Goal: Task Accomplishment & Management: Use online tool/utility

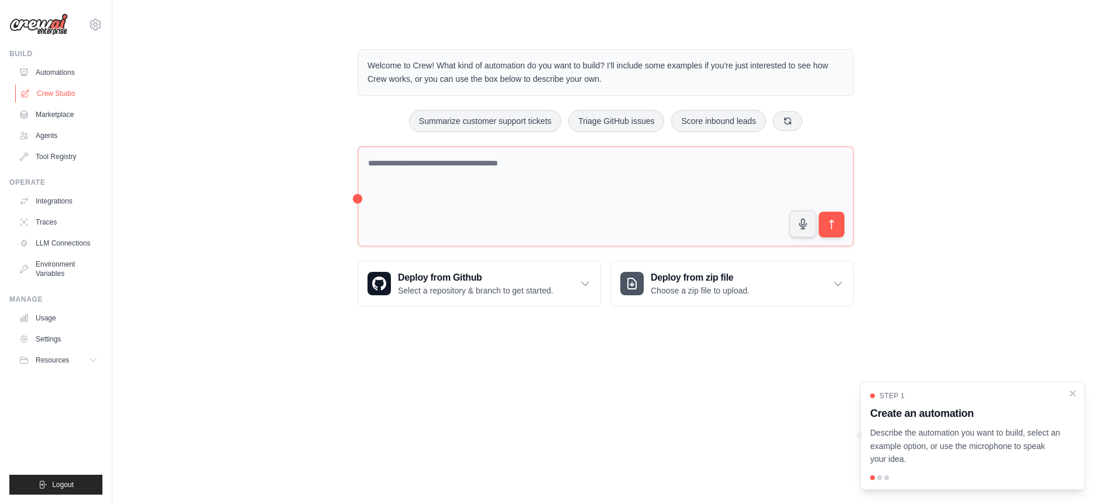
click at [67, 93] on link "Crew Studio" at bounding box center [59, 93] width 88 height 19
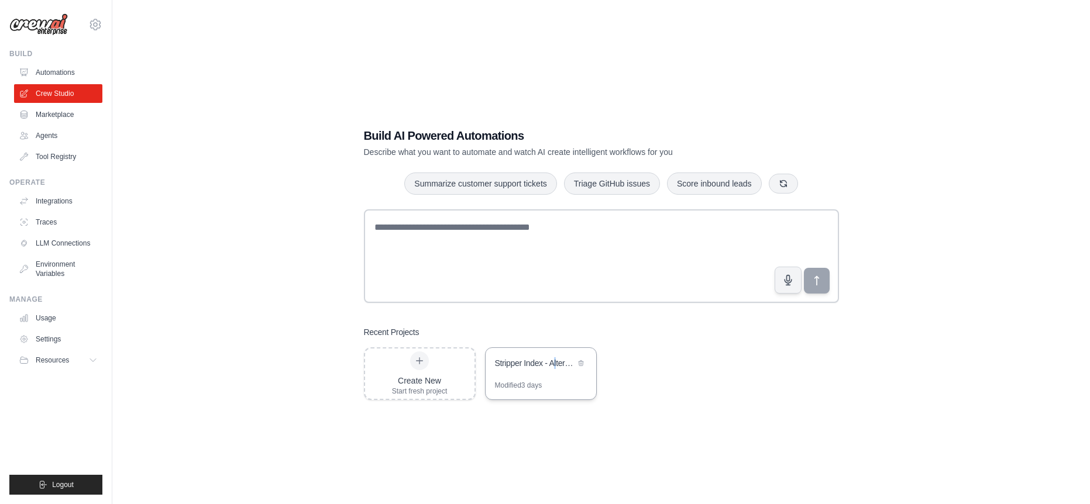
click at [556, 373] on div "Stripper Index - Alternative Economic Indicator Platform" at bounding box center [541, 364] width 111 height 33
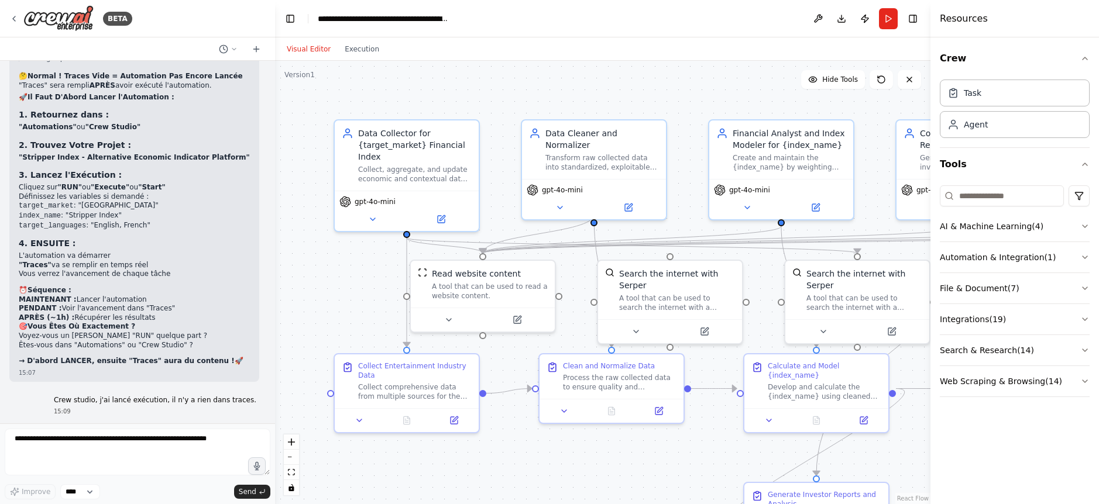
scroll to position [8668, 0]
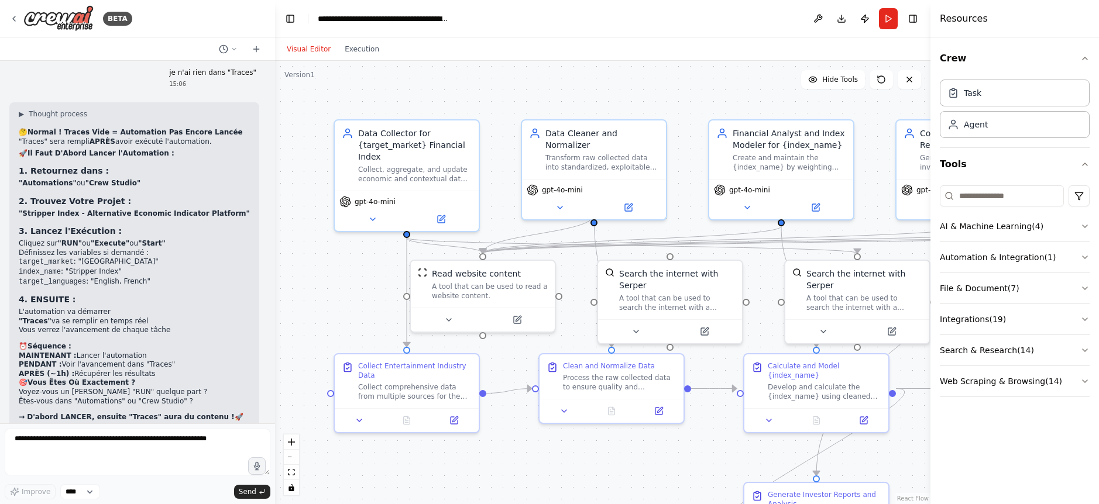
drag, startPoint x: 190, startPoint y: 115, endPoint x: 276, endPoint y: 94, distance: 88.2
click at [276, 94] on div "BETA Objectif : un site internet pour investisseurs basé sur le concept du Stri…" at bounding box center [549, 252] width 1099 height 504
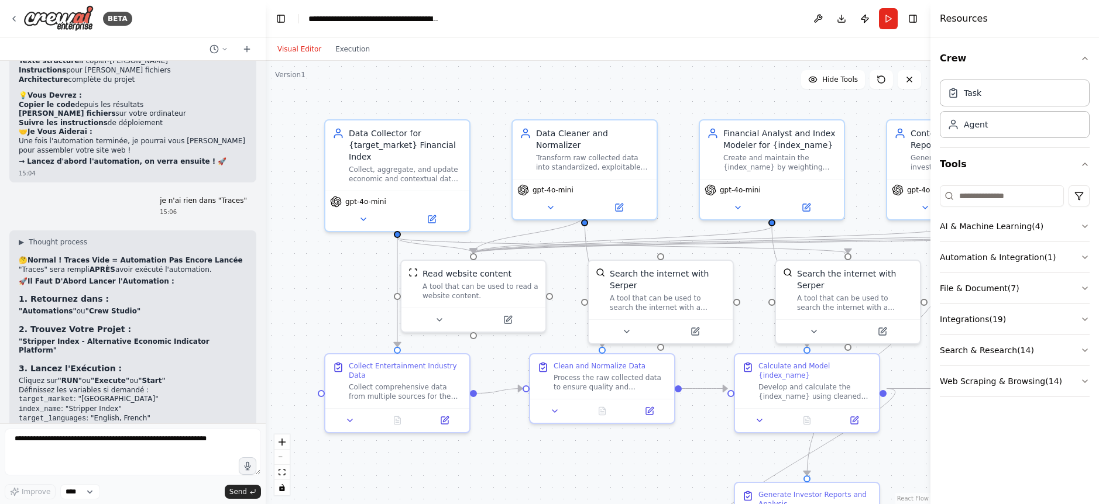
scroll to position [8770, 0]
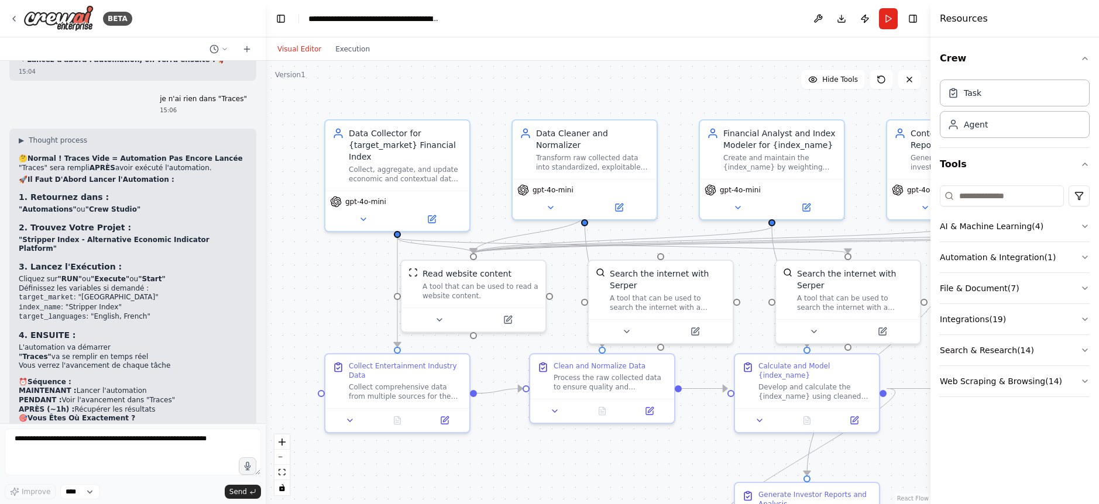
drag, startPoint x: 272, startPoint y: 384, endPoint x: 266, endPoint y: 344, distance: 40.3
click at [266, 344] on div "BETA Objectif : un site internet pour investisseurs basé sur le concept du Stri…" at bounding box center [549, 252] width 1099 height 504
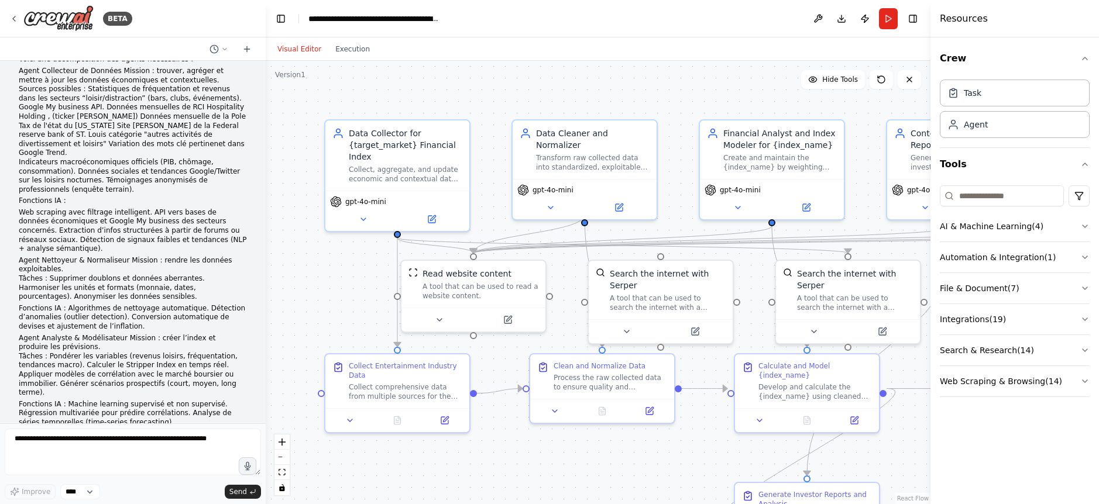
scroll to position [117, 0]
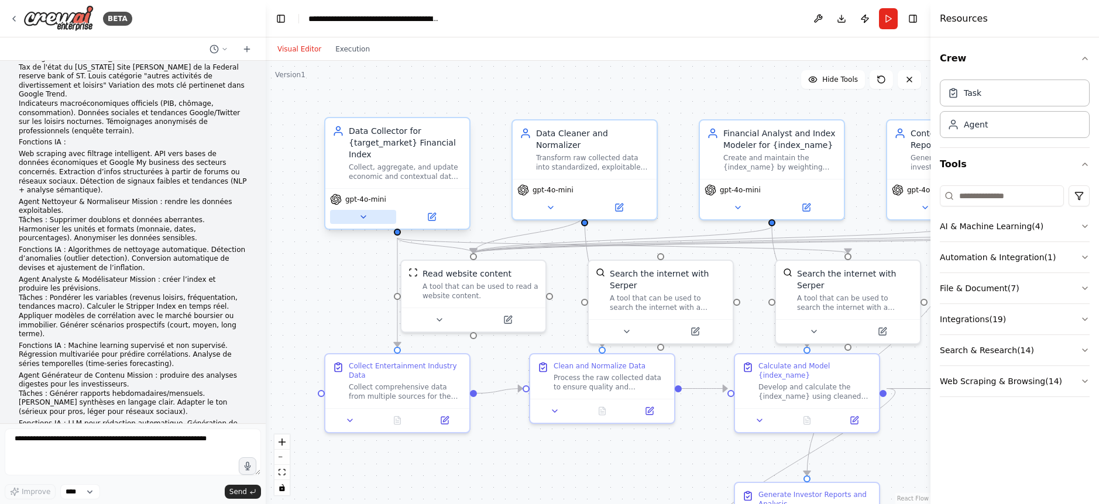
click at [364, 214] on icon at bounding box center [363, 216] width 9 height 9
click at [363, 215] on icon at bounding box center [363, 216] width 9 height 9
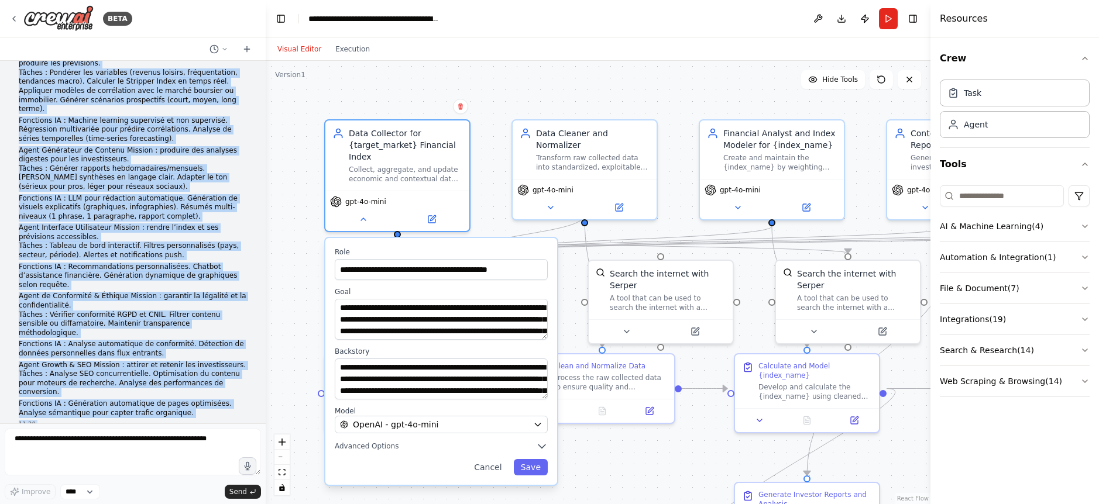
scroll to position [361, 0]
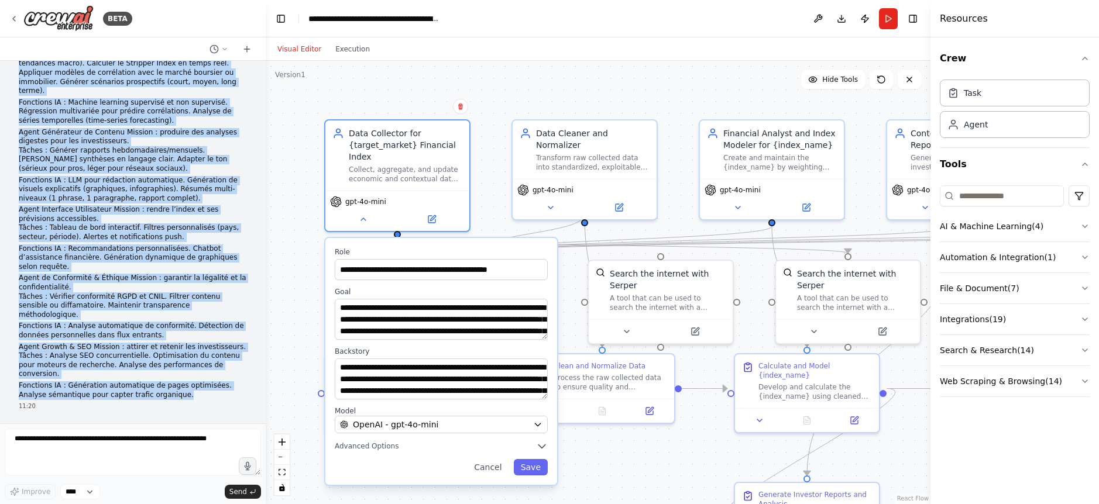
drag, startPoint x: 20, startPoint y: 78, endPoint x: 173, endPoint y: 325, distance: 290.9
click at [173, 325] on div "Objectif : un site internet pour investisseurs basé sur le concept du Stripper …" at bounding box center [133, 56] width 228 height 685
copy div "Loremips : do sita consecte adip elitseddoeius temp inc ut laboree do Magnaali …"
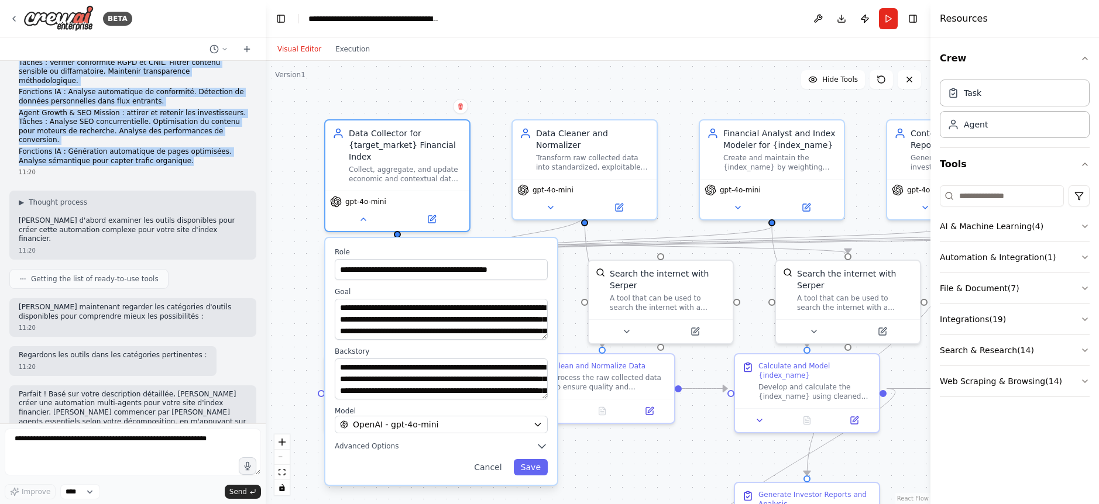
scroll to position [653, 0]
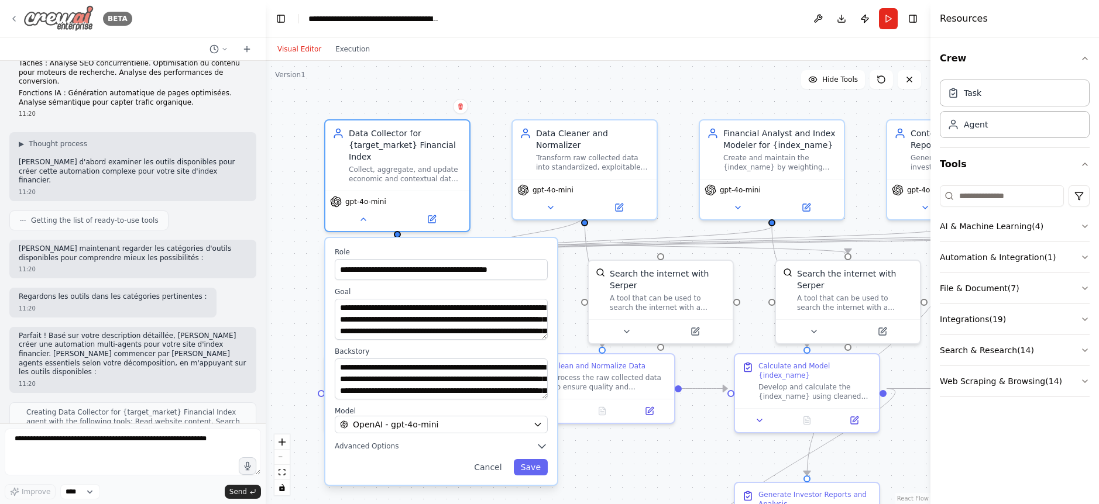
click at [11, 17] on icon at bounding box center [13, 18] width 9 height 9
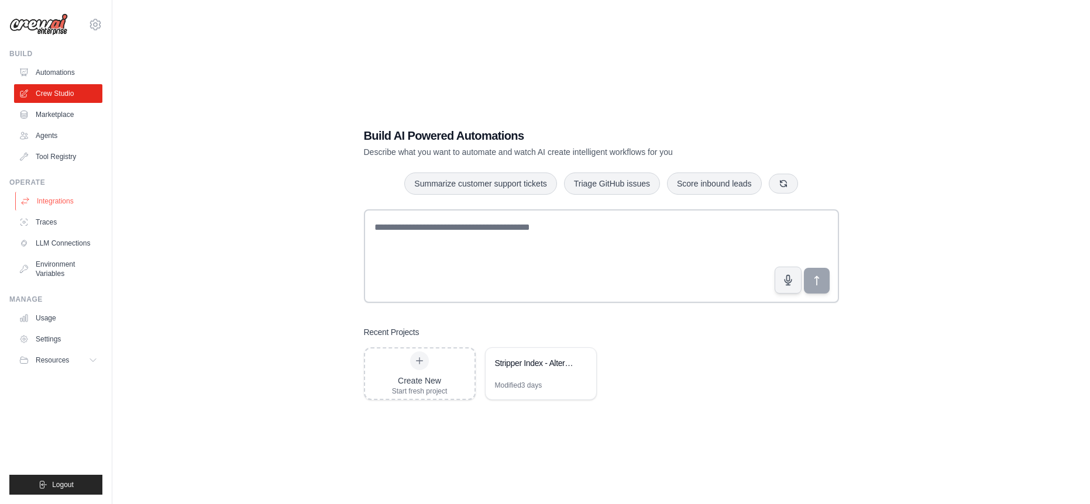
click at [75, 198] on link "Integrations" at bounding box center [59, 201] width 88 height 19
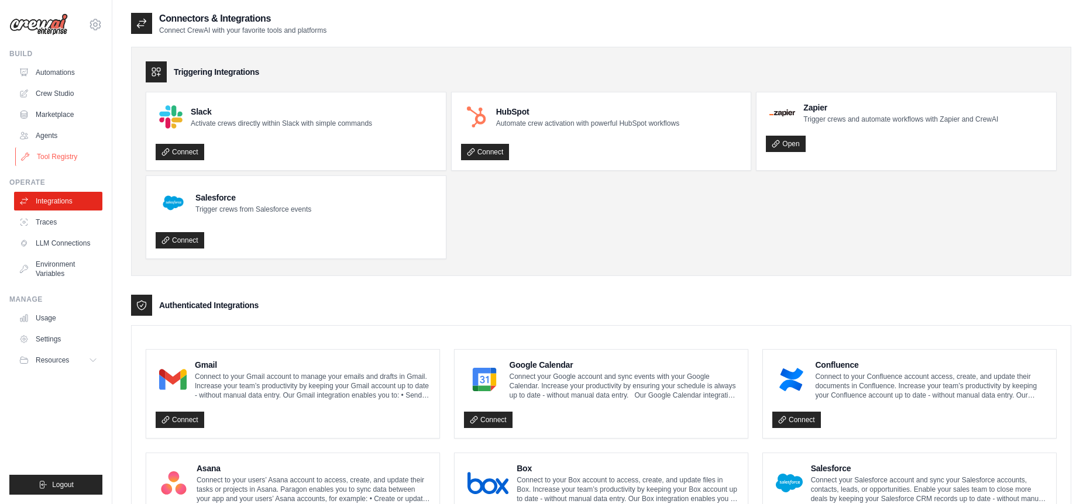
click at [74, 156] on link "Tool Registry" at bounding box center [59, 156] width 88 height 19
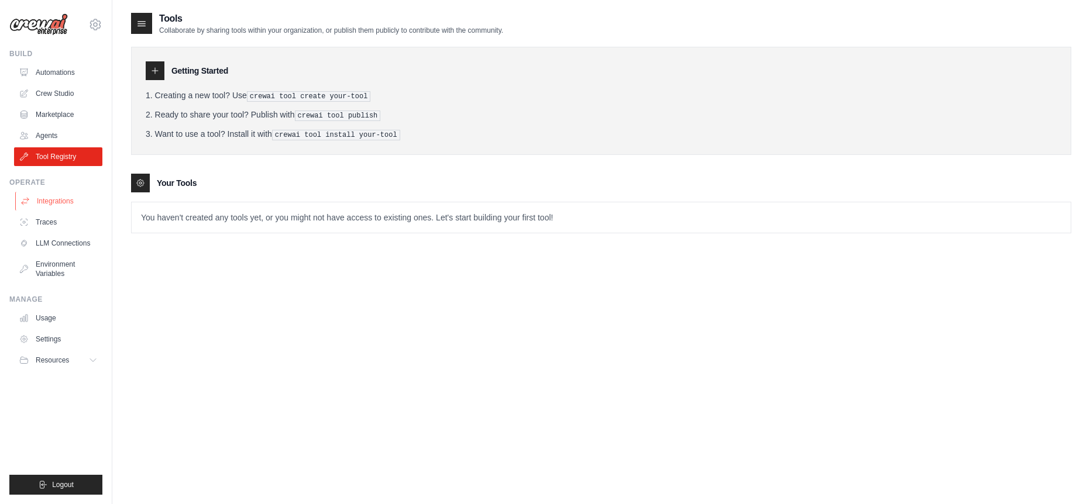
click at [58, 202] on link "Integrations" at bounding box center [59, 201] width 88 height 19
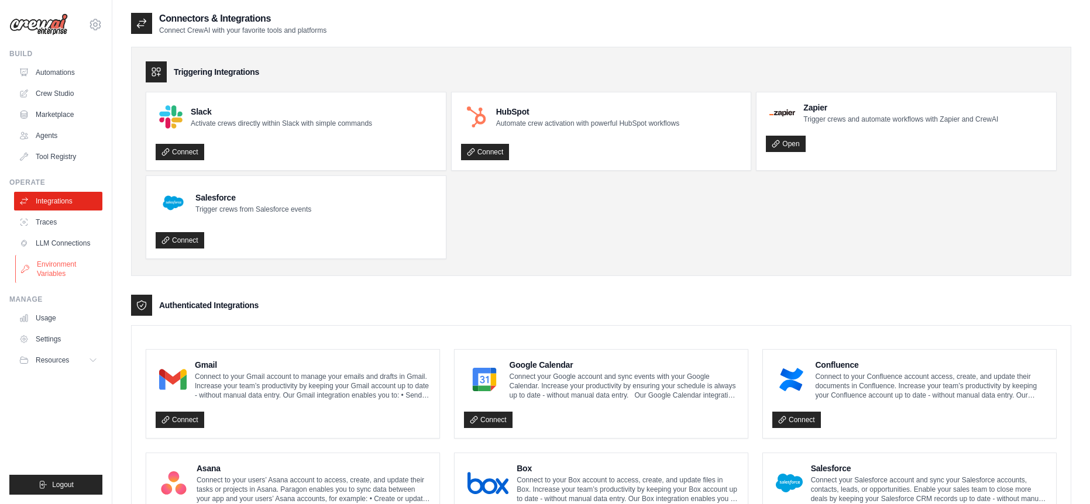
click at [54, 273] on link "Environment Variables" at bounding box center [59, 269] width 88 height 28
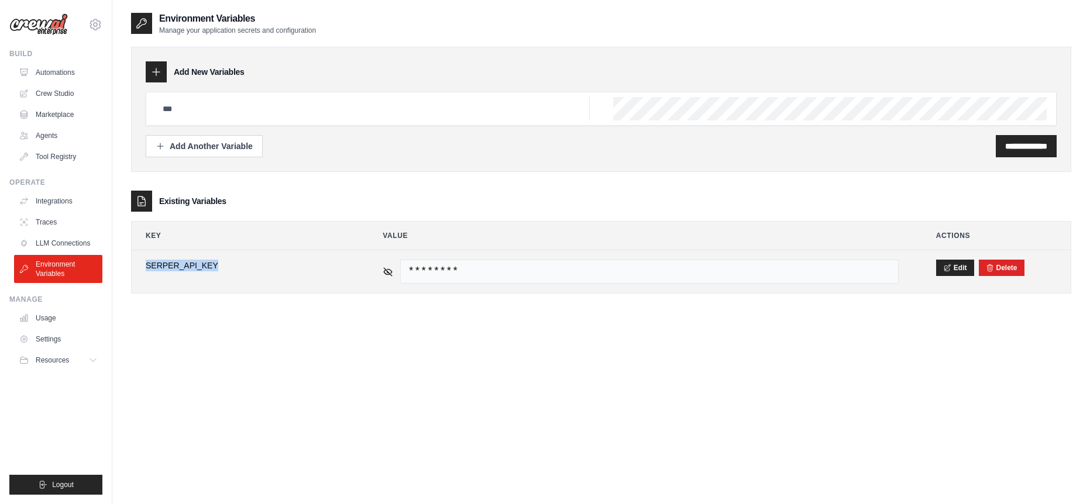
drag, startPoint x: 143, startPoint y: 266, endPoint x: 247, endPoint y: 269, distance: 103.7
click at [247, 269] on td "**********" at bounding box center [246, 271] width 228 height 43
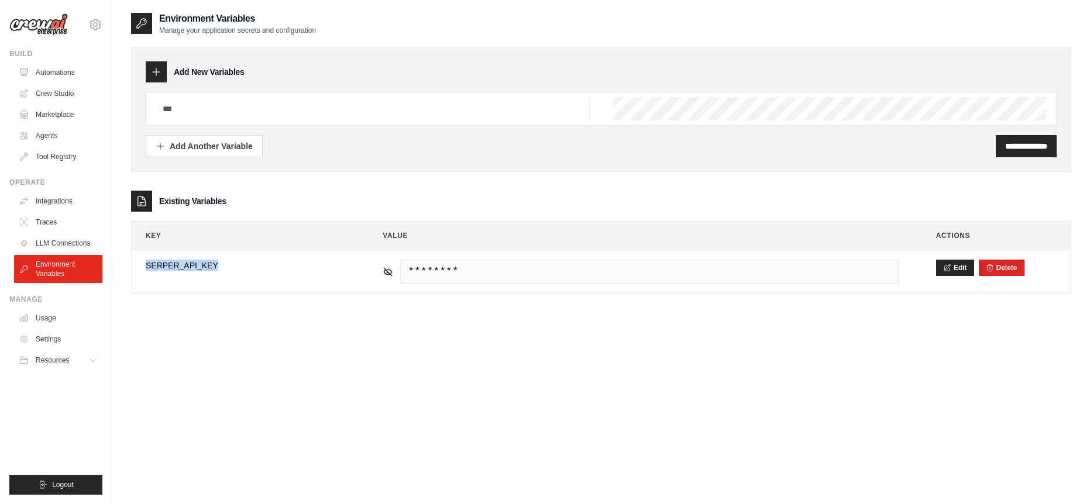
copy span "SERPER_API_KEY"
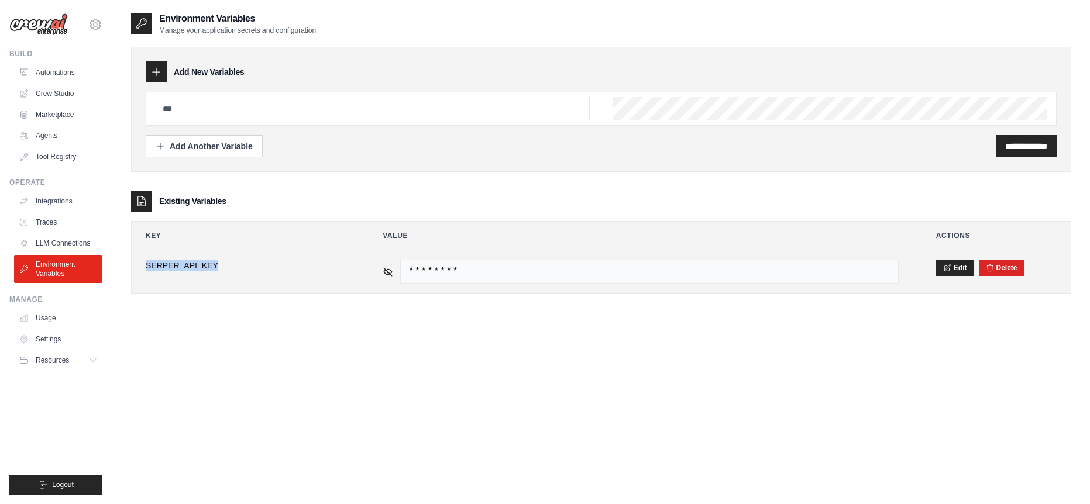
drag, startPoint x: 136, startPoint y: 269, endPoint x: 142, endPoint y: 270, distance: 6.5
click at [138, 270] on td "**********" at bounding box center [246, 271] width 228 height 43
click at [153, 265] on span "SERPER_API_KEY" at bounding box center [246, 266] width 200 height 12
drag, startPoint x: 145, startPoint y: 263, endPoint x: 236, endPoint y: 267, distance: 90.8
click at [236, 267] on td "**********" at bounding box center [246, 271] width 228 height 43
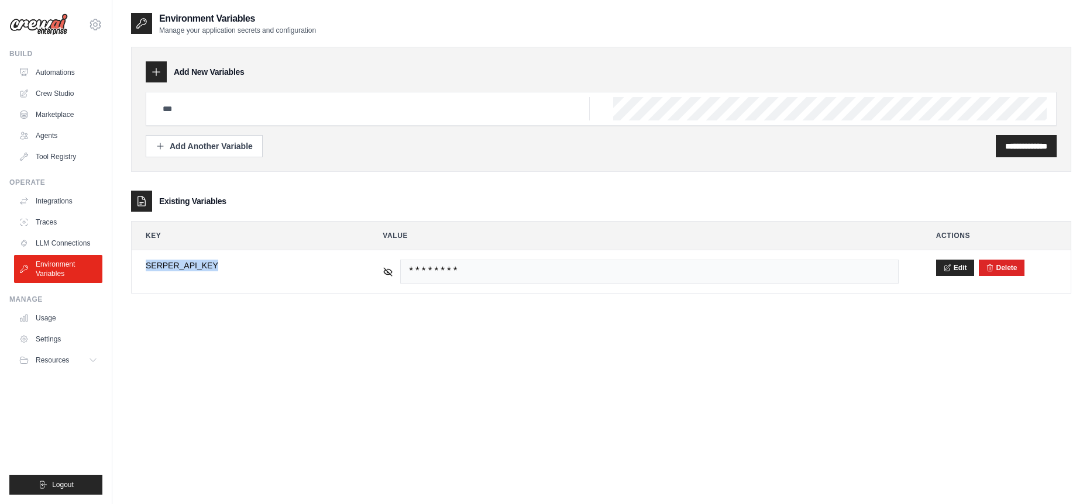
copy span "SERPER_API_KEY"
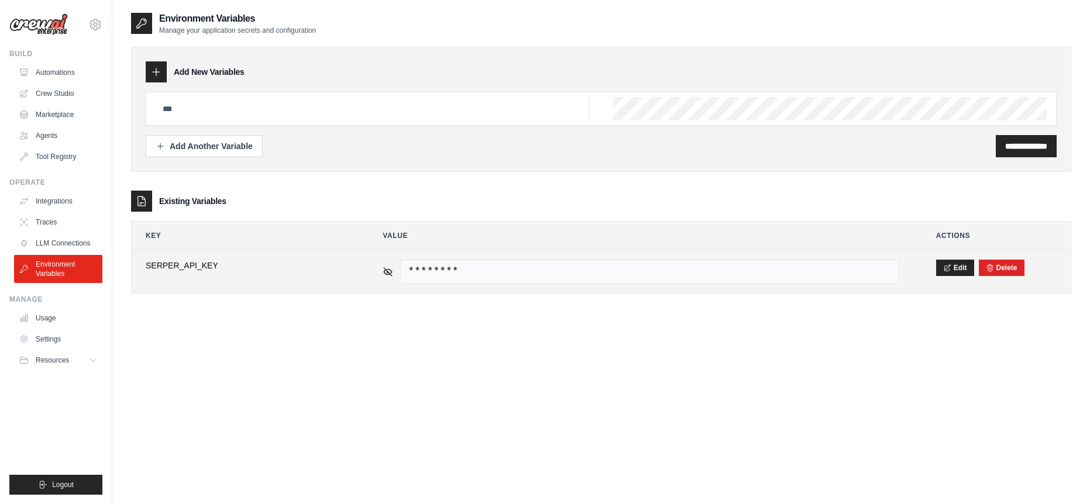
click at [478, 260] on span "********" at bounding box center [649, 272] width 499 height 24
click at [387, 273] on icon at bounding box center [389, 271] width 8 height 5
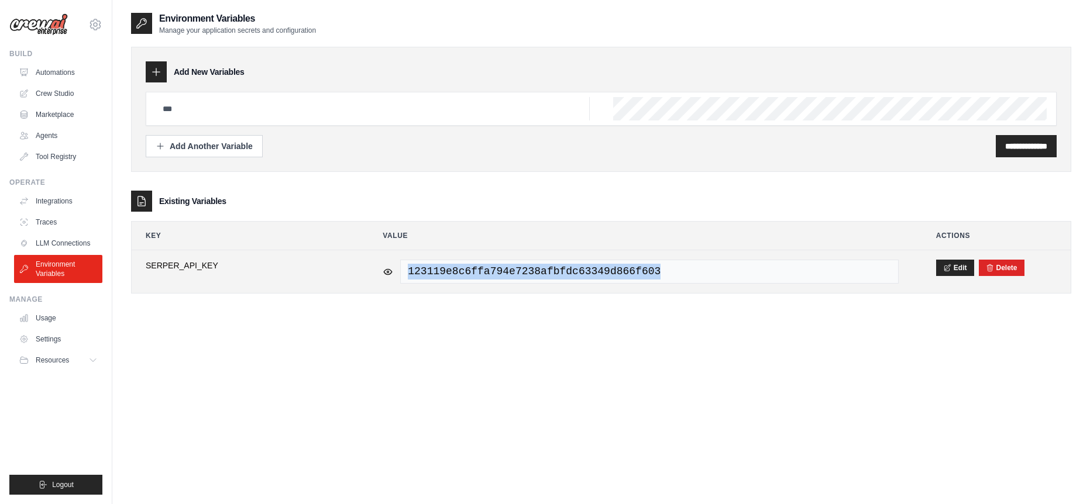
drag, startPoint x: 664, startPoint y: 274, endPoint x: 345, endPoint y: 274, distance: 319.0
click at [345, 274] on tr "**********" at bounding box center [601, 271] width 939 height 43
copy tr "123119e8c6ffa794e7238afbfdc63349d866f603"
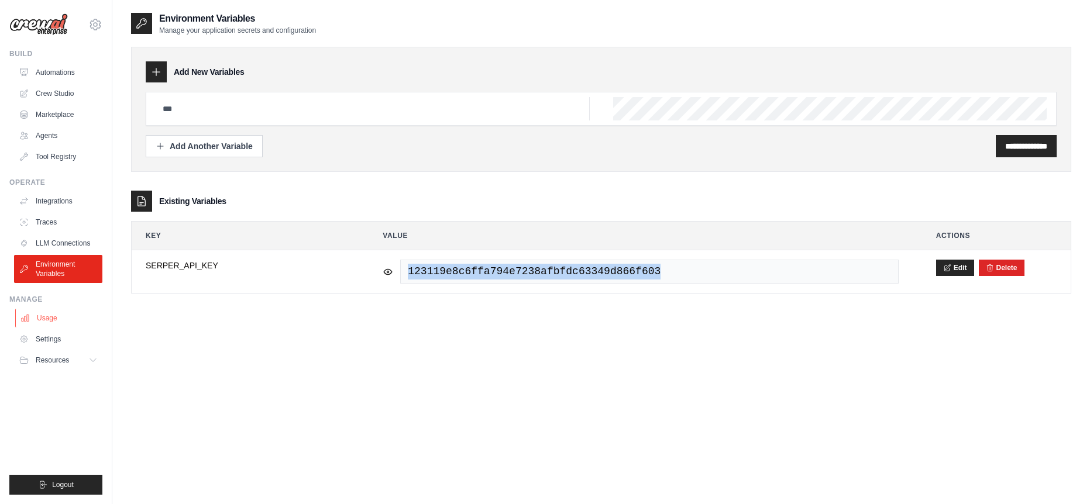
click at [48, 317] on link "Usage" at bounding box center [59, 318] width 88 height 19
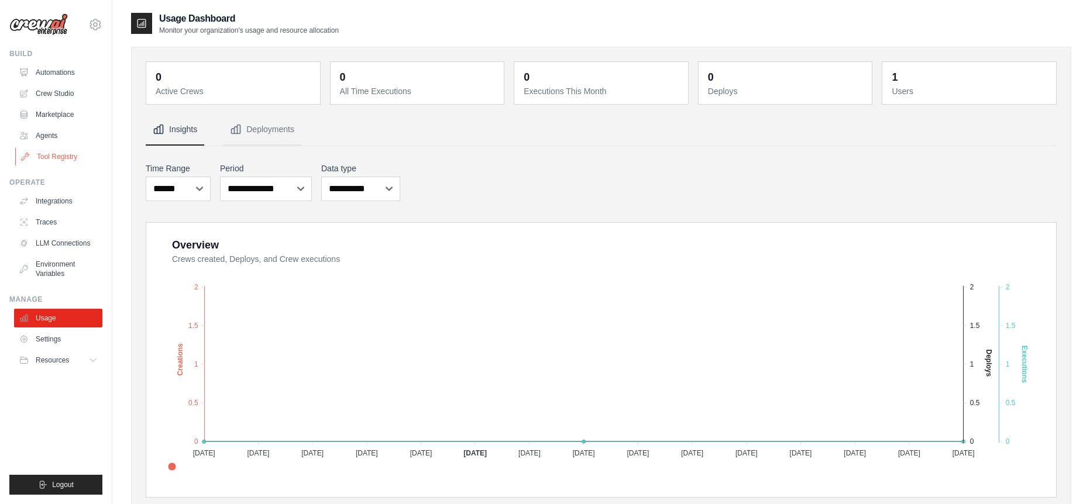
click at [70, 154] on link "Tool Registry" at bounding box center [59, 156] width 88 height 19
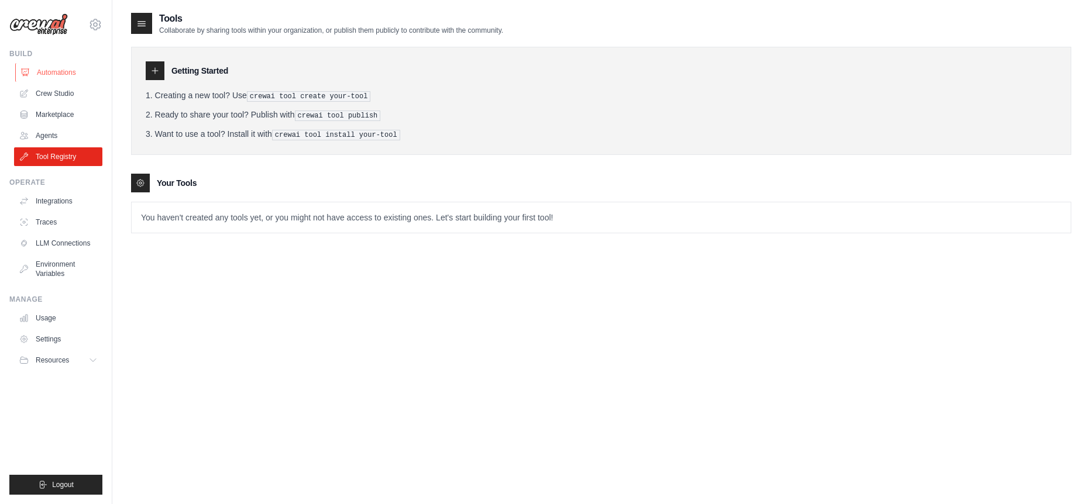
click at [48, 73] on link "Automations" at bounding box center [59, 72] width 88 height 19
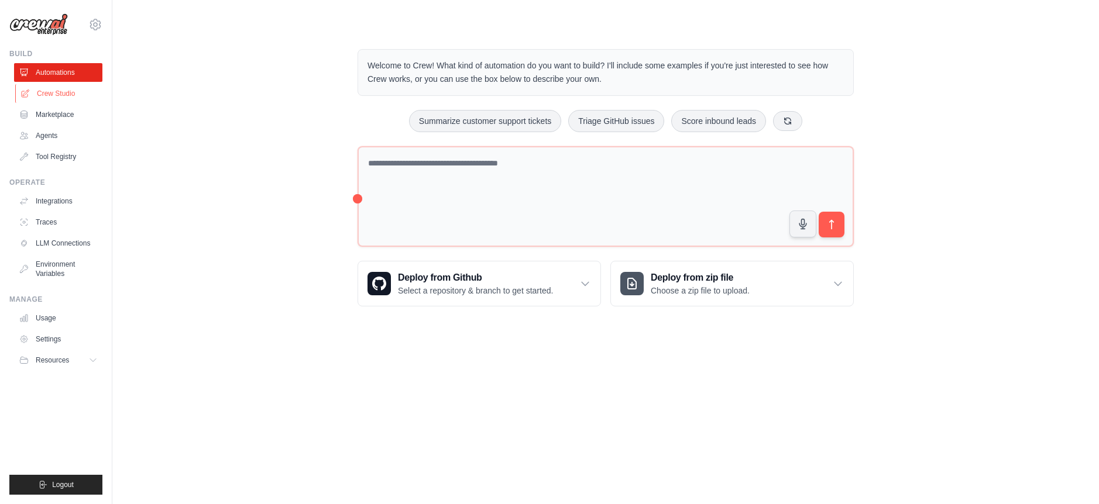
click at [51, 96] on link "Crew Studio" at bounding box center [59, 93] width 88 height 19
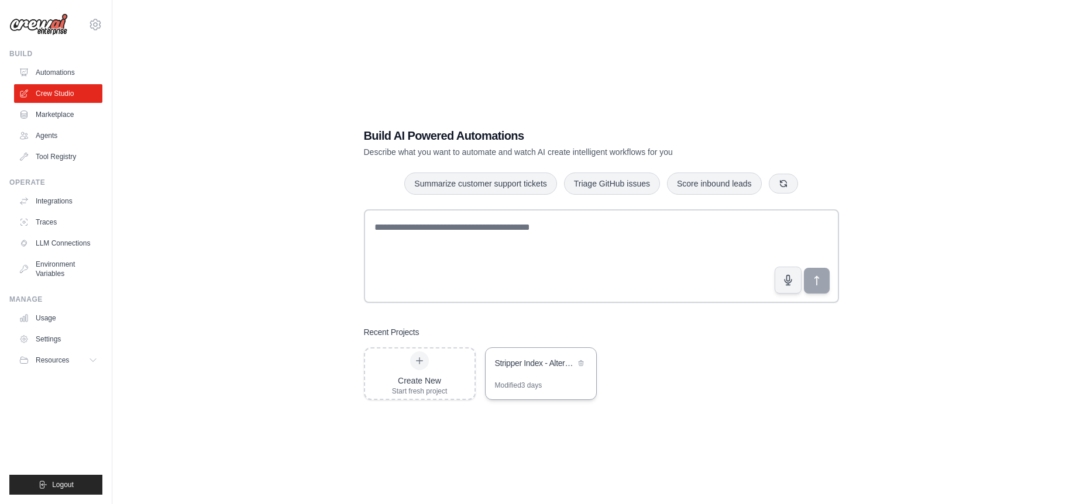
click at [541, 388] on div "Modified 3 days" at bounding box center [518, 385] width 47 height 9
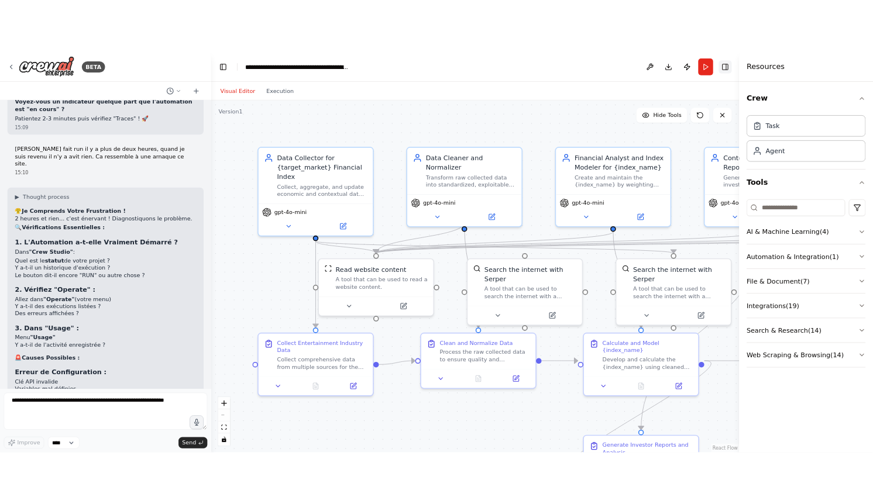
scroll to position [9414, 0]
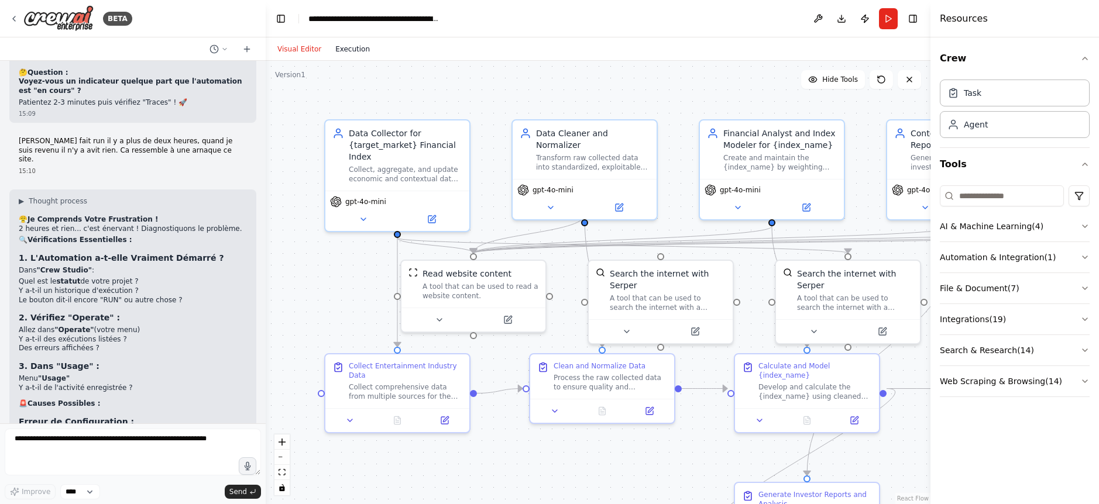
click at [340, 49] on button "Execution" at bounding box center [352, 49] width 49 height 14
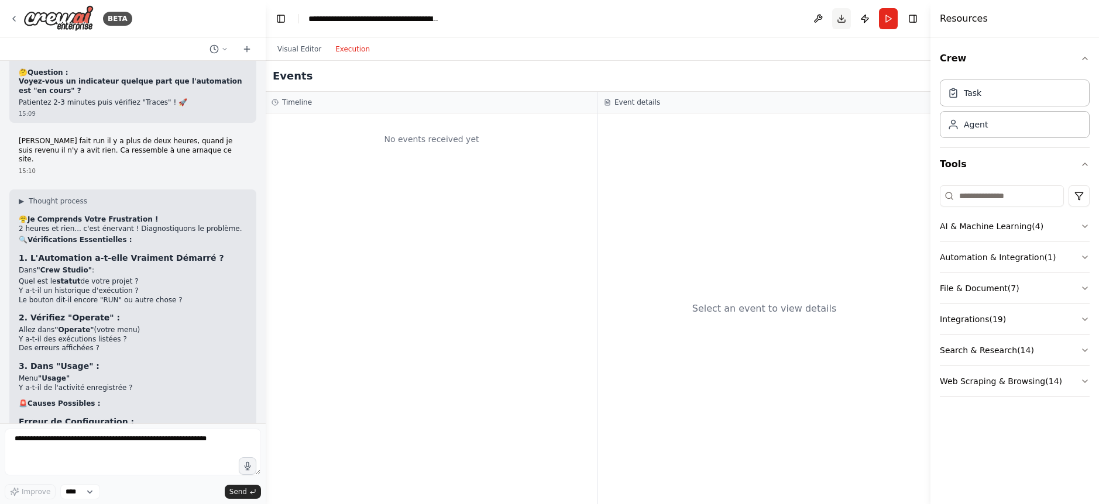
click at [836, 19] on button "Download" at bounding box center [841, 18] width 19 height 21
